Goal: Find specific page/section: Find specific page/section

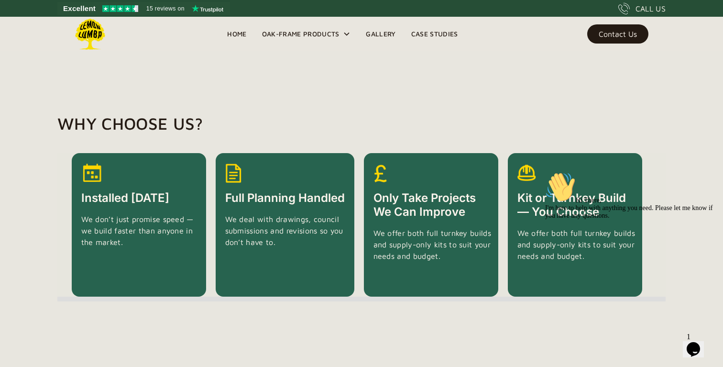
scroll to position [1777, 0]
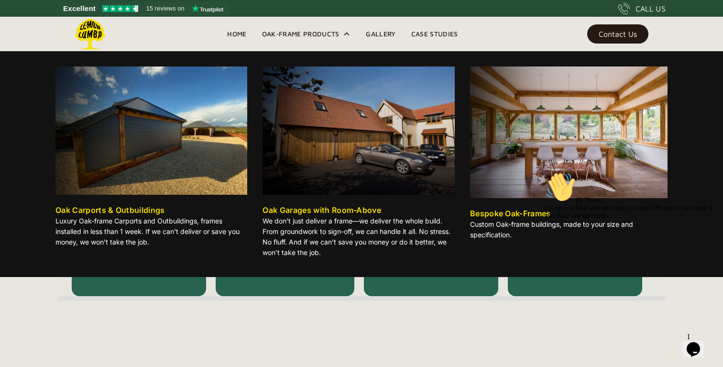
click at [110, 208] on div "Oak Carports & Outbuildings" at bounding box center [110, 209] width 110 height 11
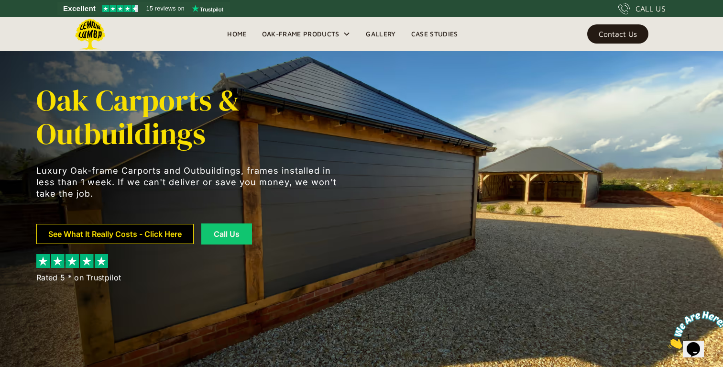
click at [114, 232] on link "See What It Really Costs - Click Here" at bounding box center [114, 234] width 157 height 20
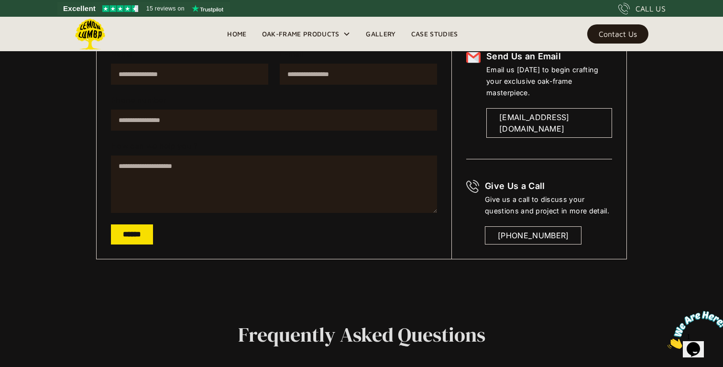
scroll to position [204, 0]
